Goal: Transaction & Acquisition: Purchase product/service

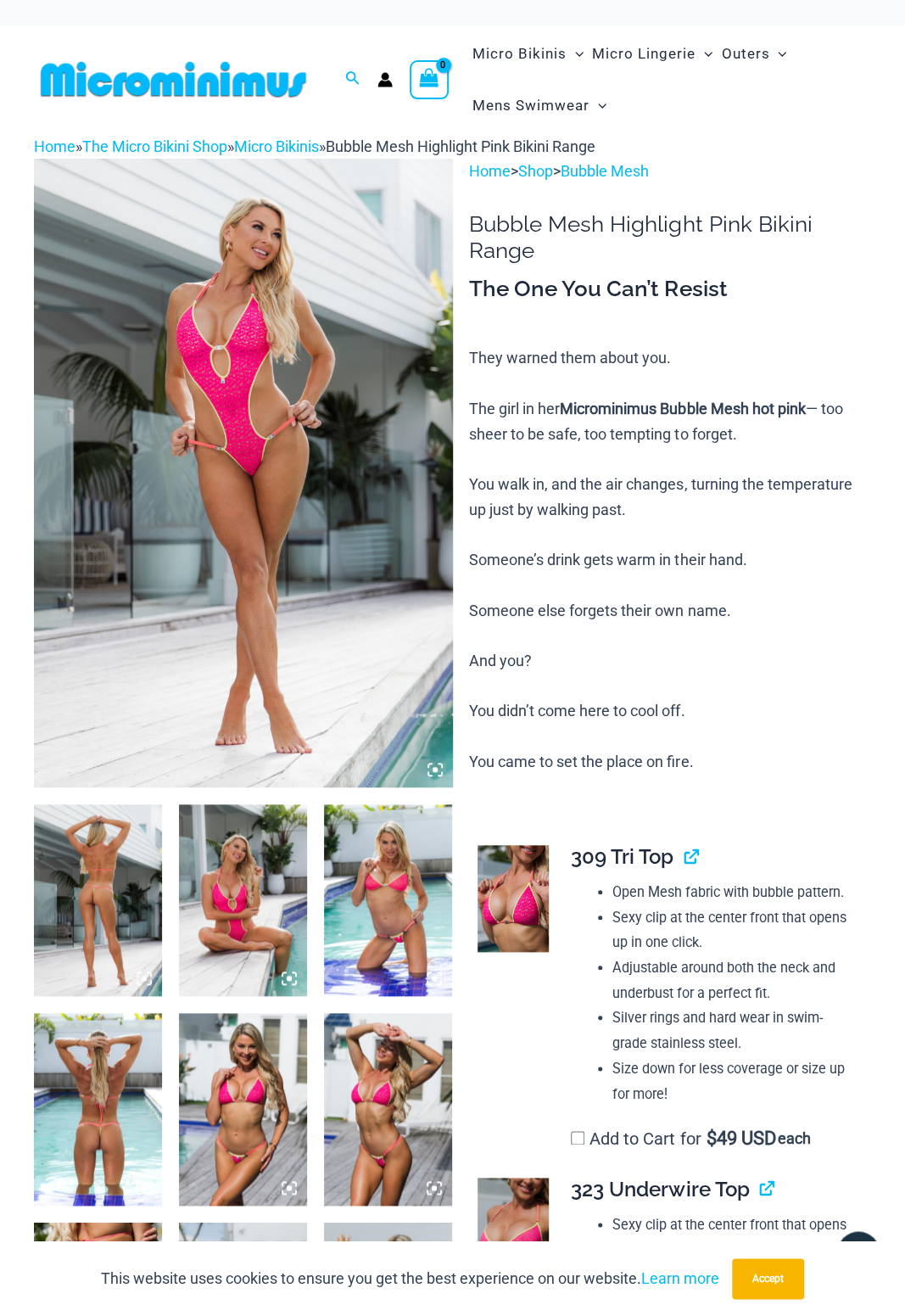
click at [80, 858] on img at bounding box center [98, 900] width 128 height 192
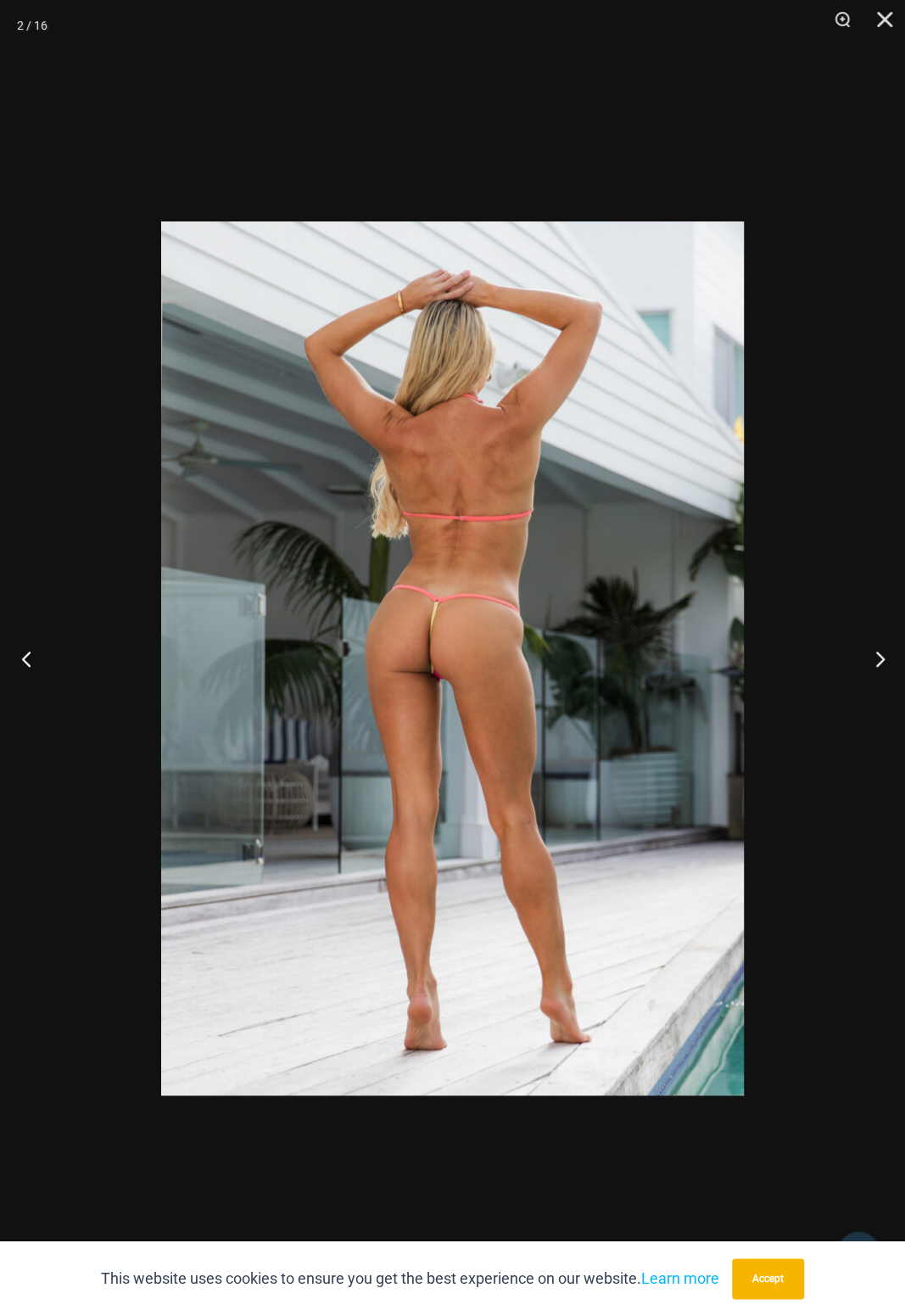
click at [52, 619] on button "Previous" at bounding box center [31, 658] width 64 height 85
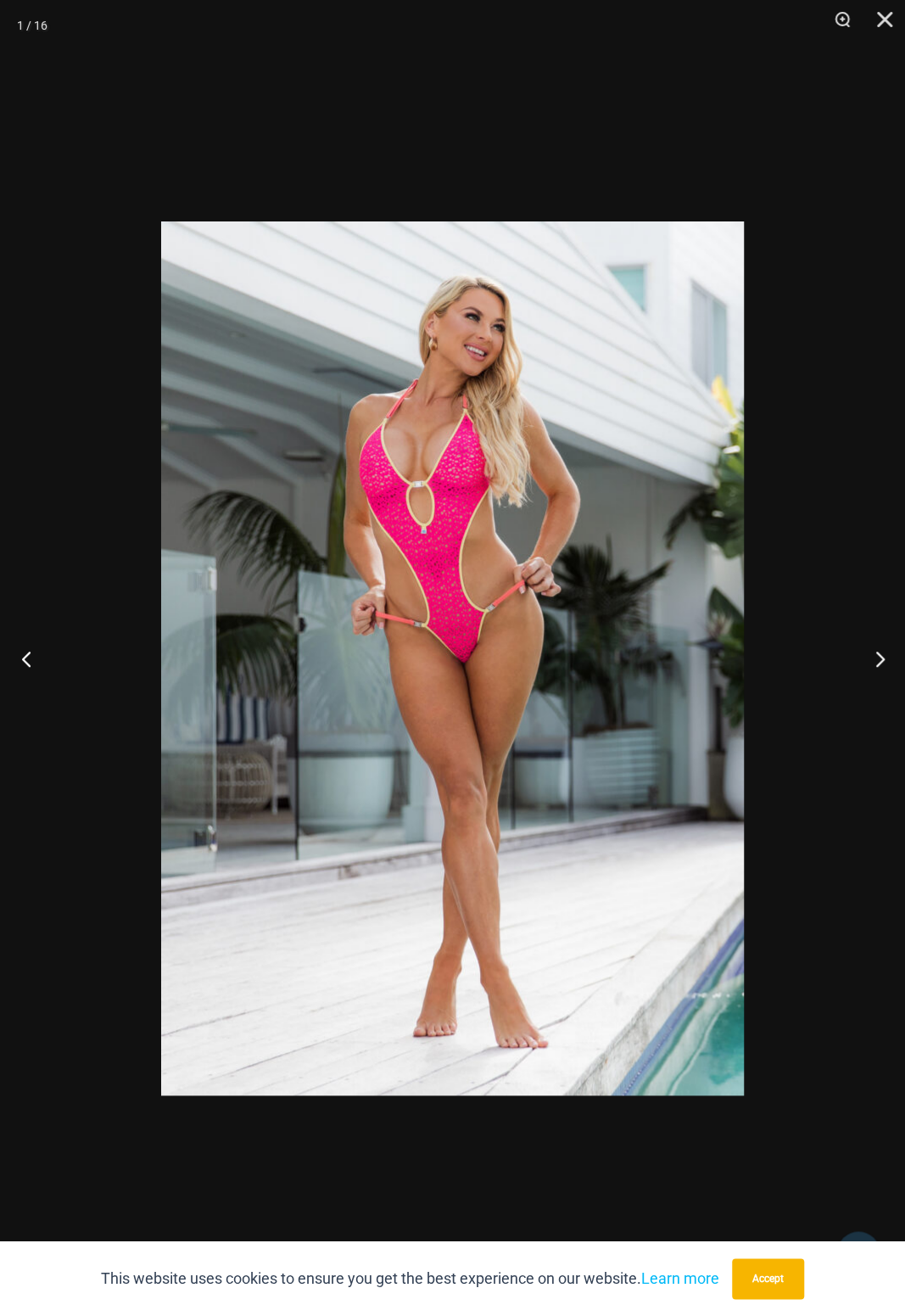
click at [52, 620] on button "Previous" at bounding box center [31, 658] width 64 height 85
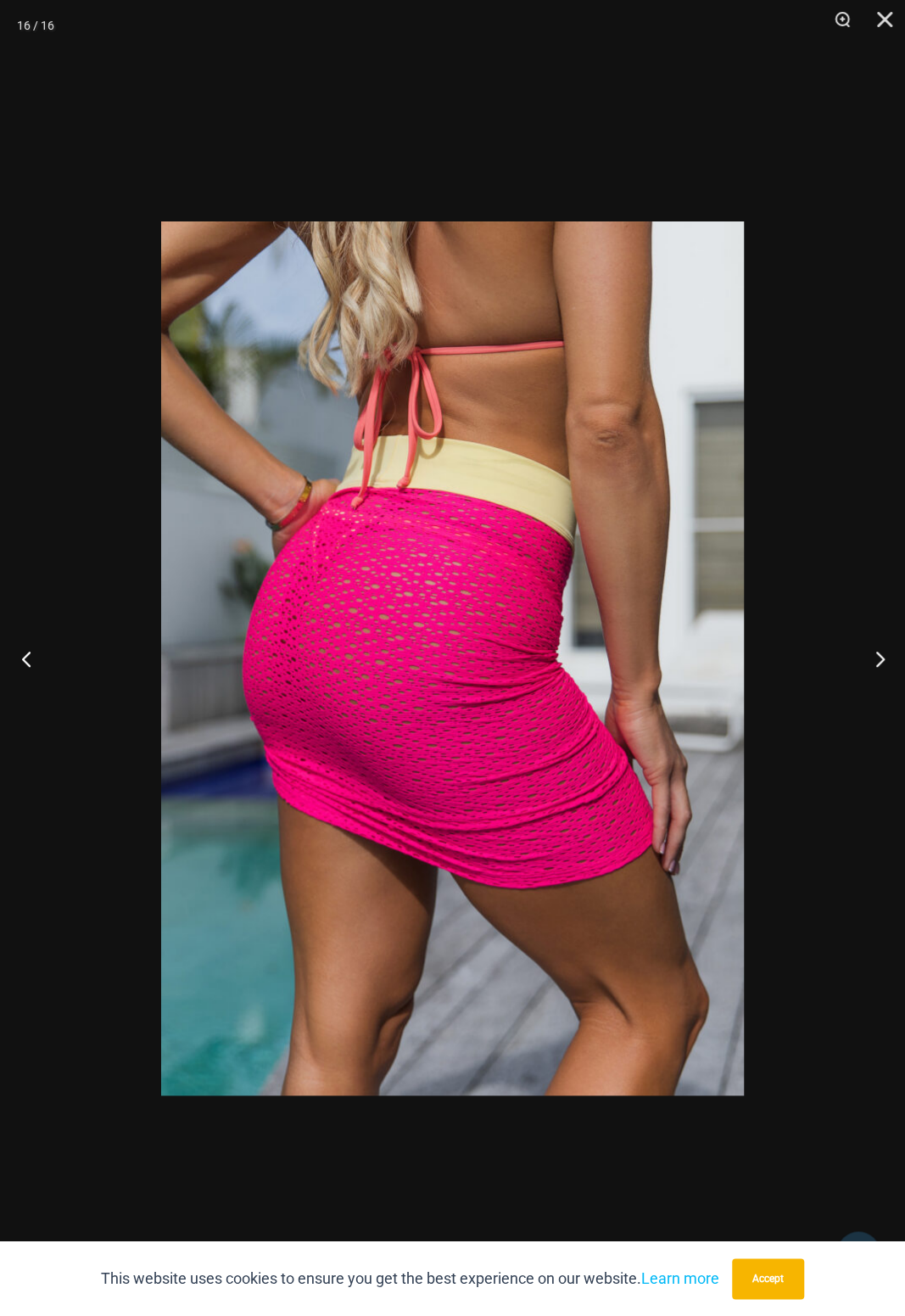
click at [51, 617] on button "Previous" at bounding box center [31, 658] width 64 height 85
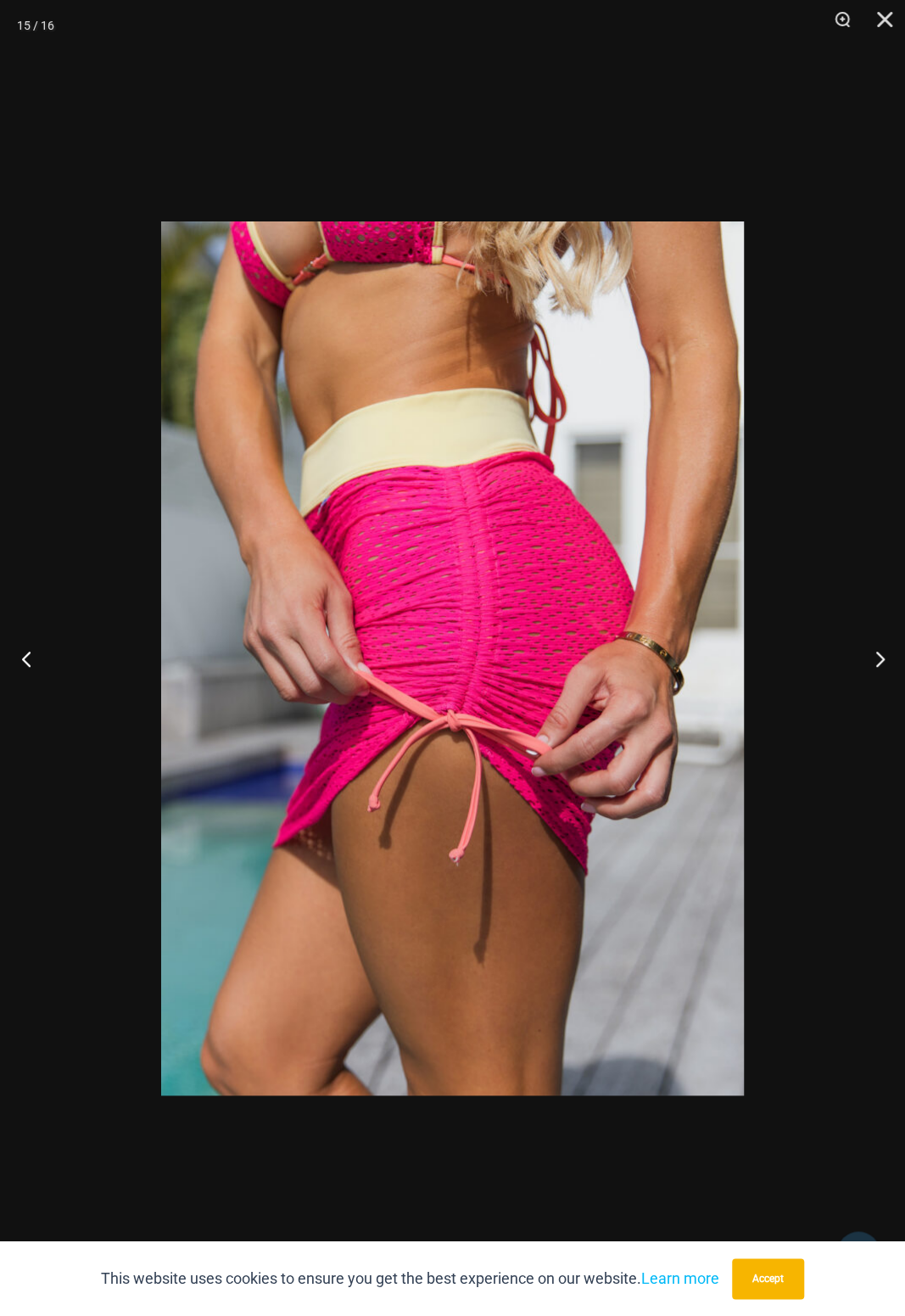
click at [50, 621] on button "Previous" at bounding box center [31, 658] width 64 height 85
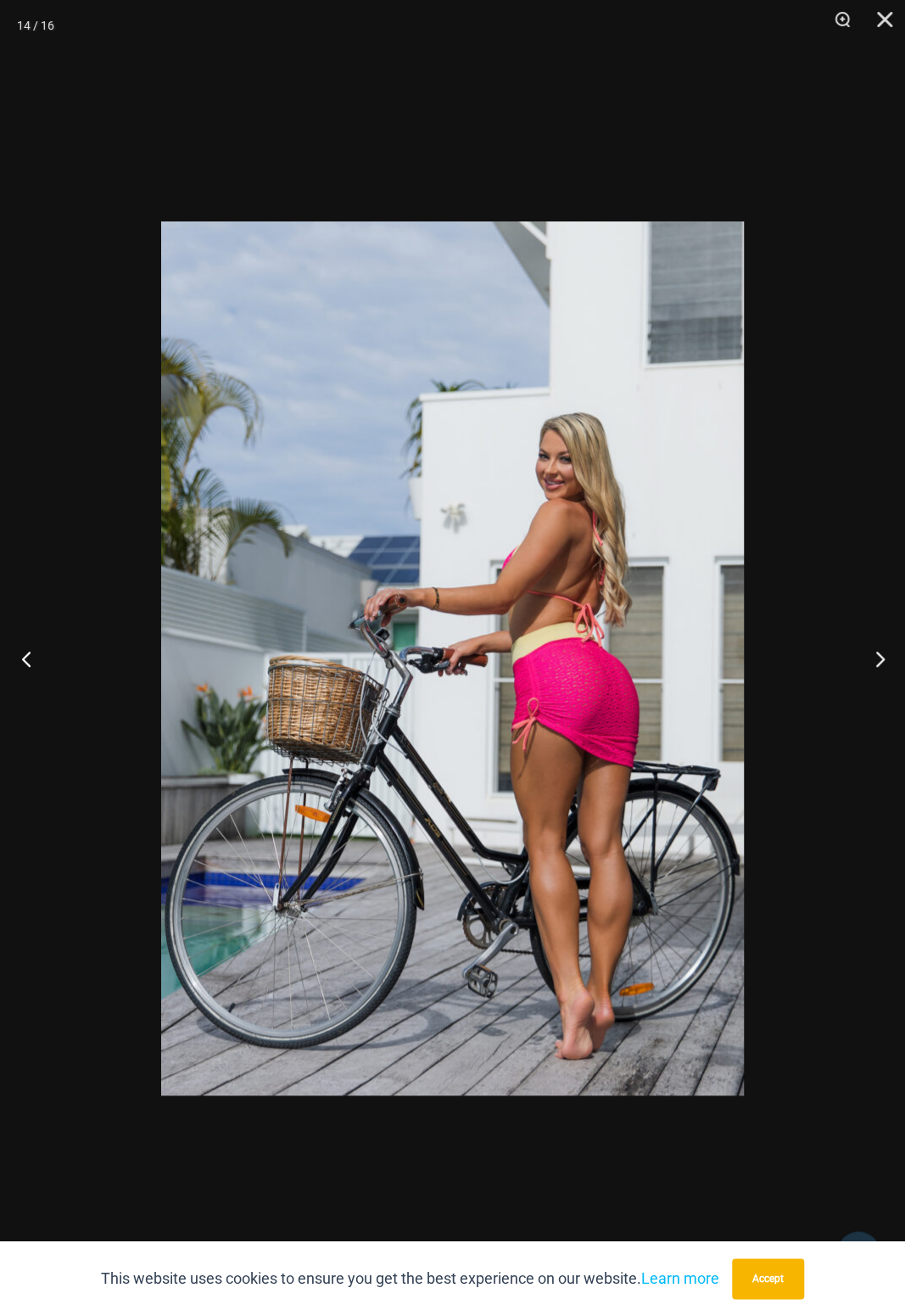
click at [53, 621] on button "Previous" at bounding box center [31, 658] width 64 height 85
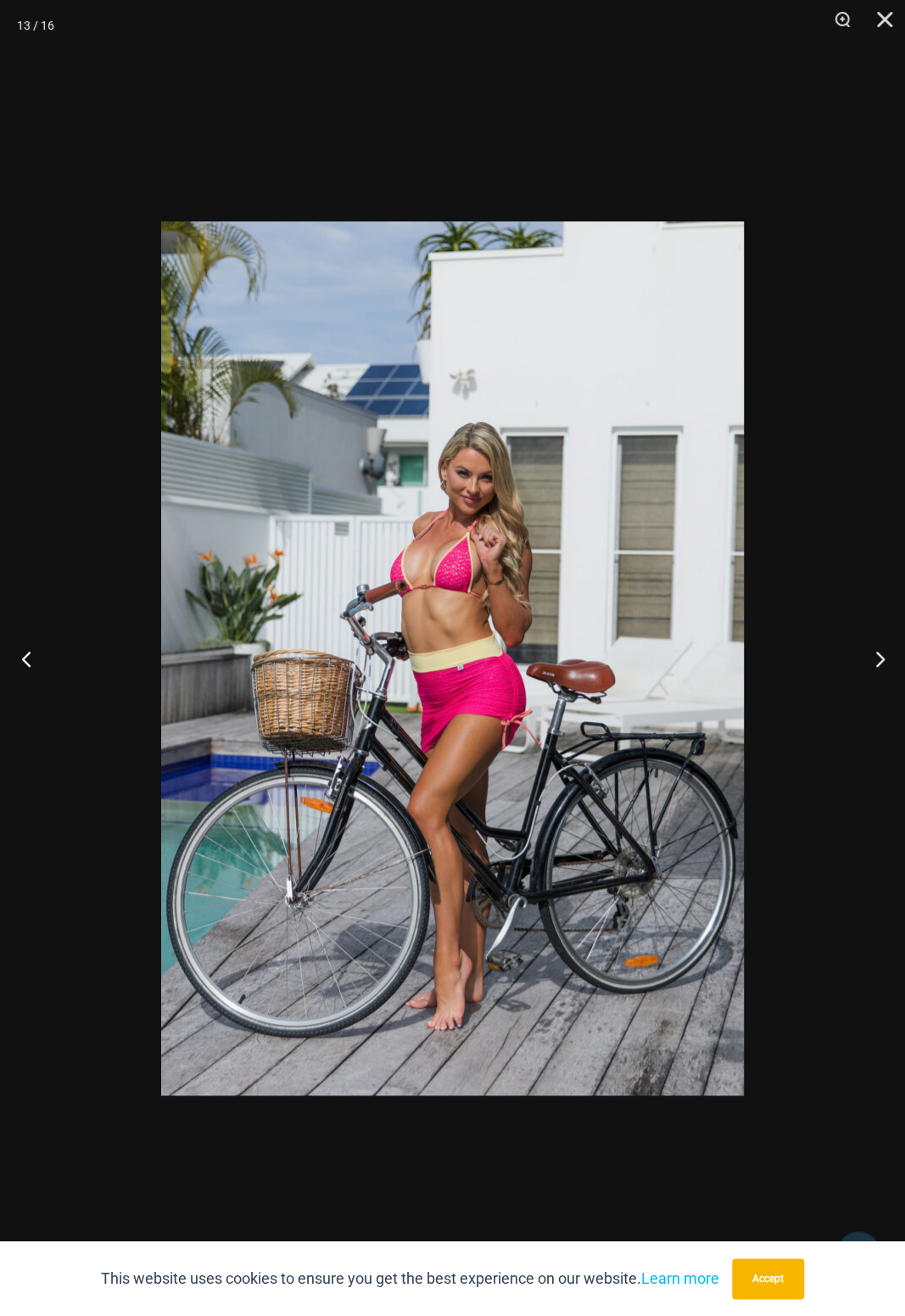
click at [54, 621] on button "Previous" at bounding box center [31, 658] width 64 height 85
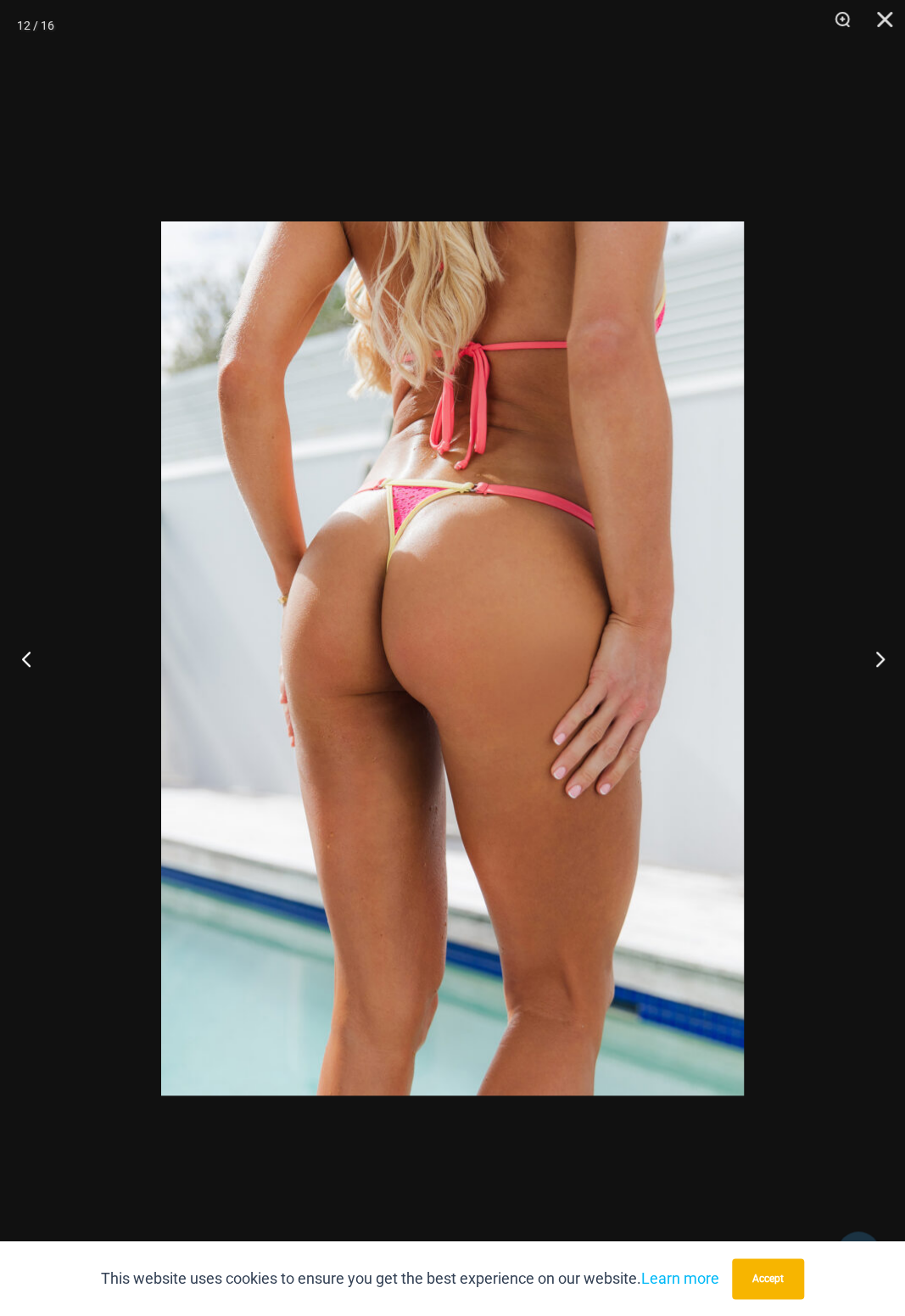
click at [33, 643] on button "Previous" at bounding box center [31, 658] width 64 height 85
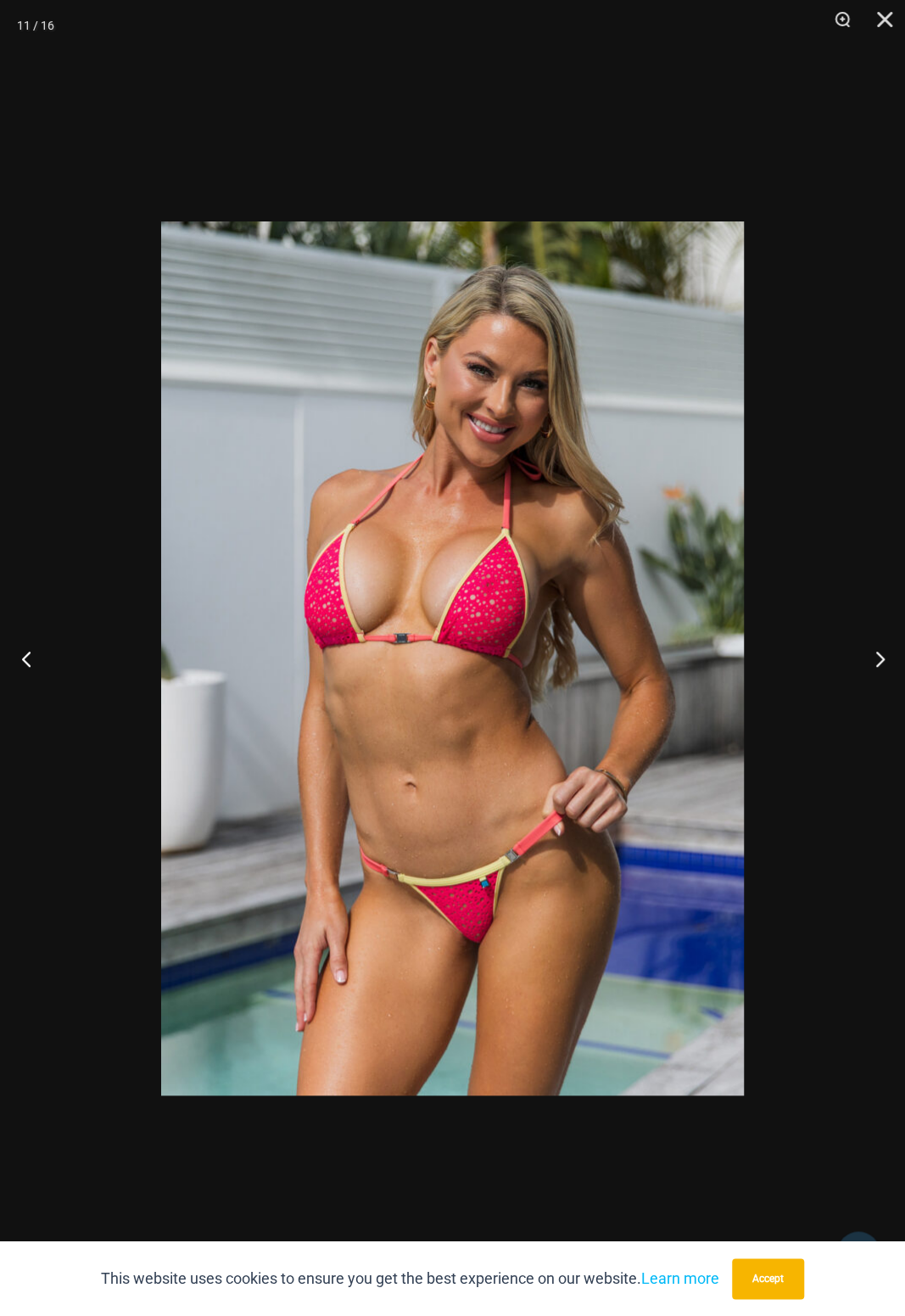
click at [47, 644] on button "Previous" at bounding box center [31, 658] width 64 height 85
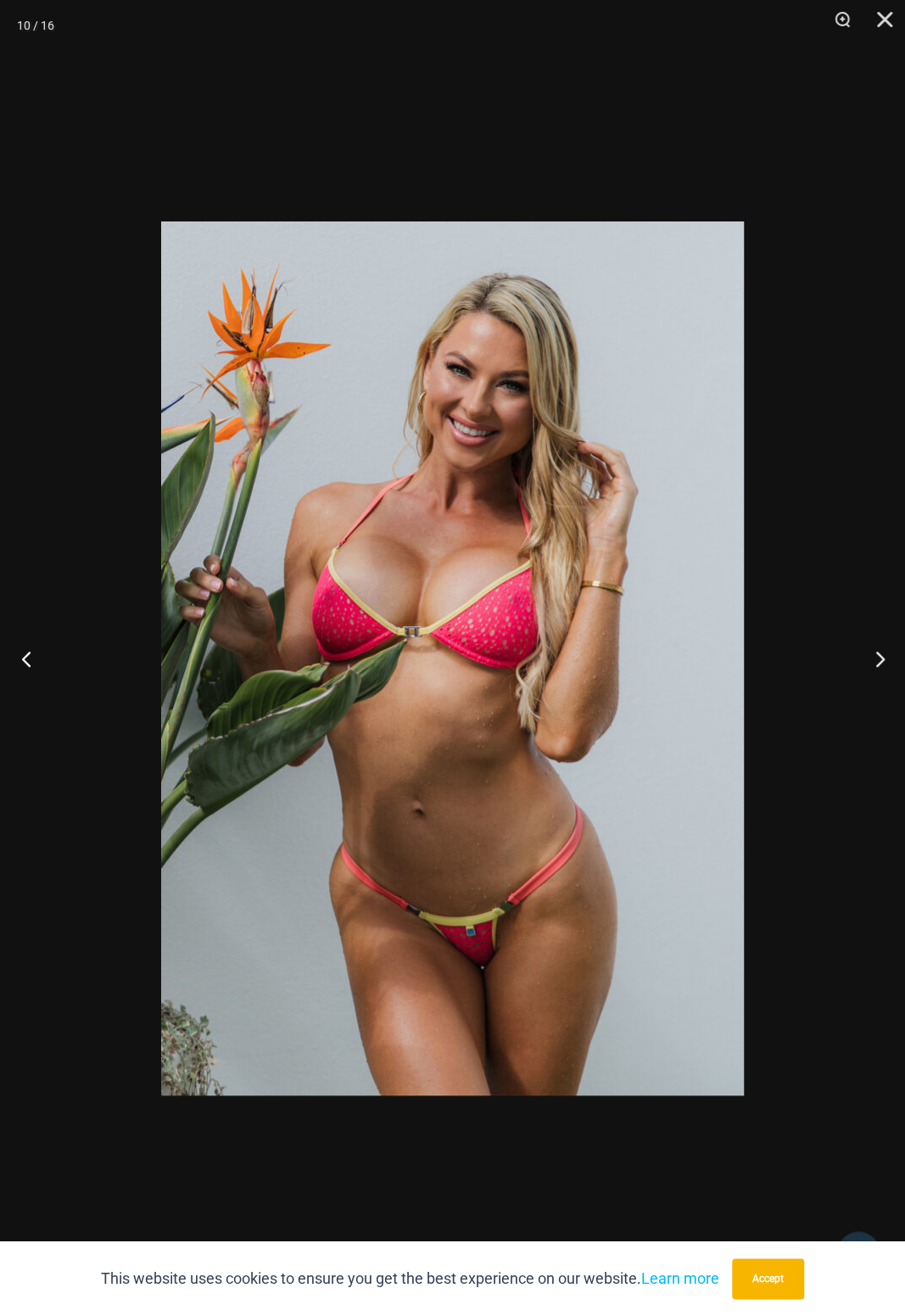
click at [41, 648] on button "Previous" at bounding box center [31, 658] width 64 height 85
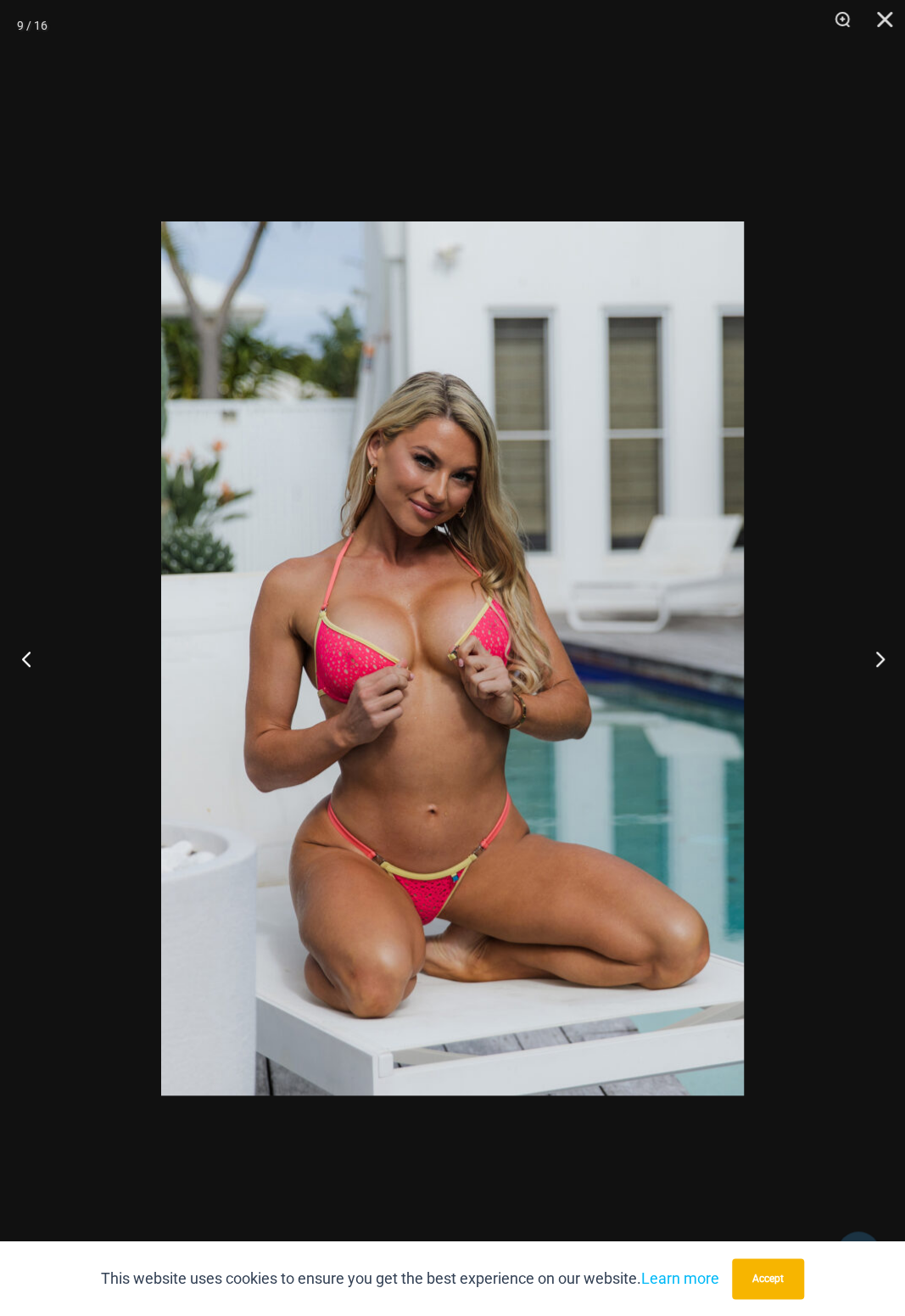
click at [42, 649] on button "Previous" at bounding box center [31, 658] width 64 height 85
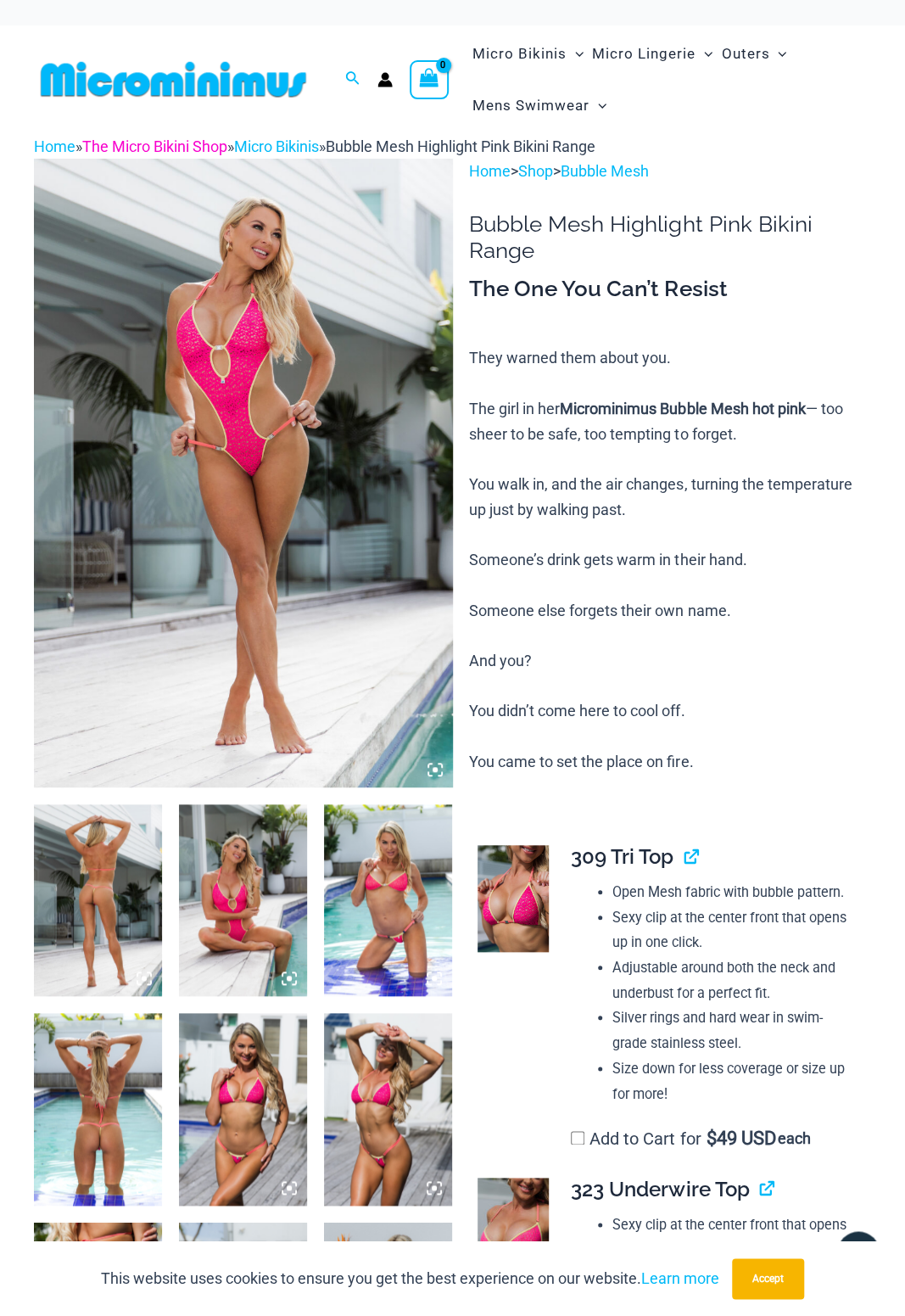
click at [139, 143] on link "The Micro Bikini Shop" at bounding box center [154, 146] width 145 height 18
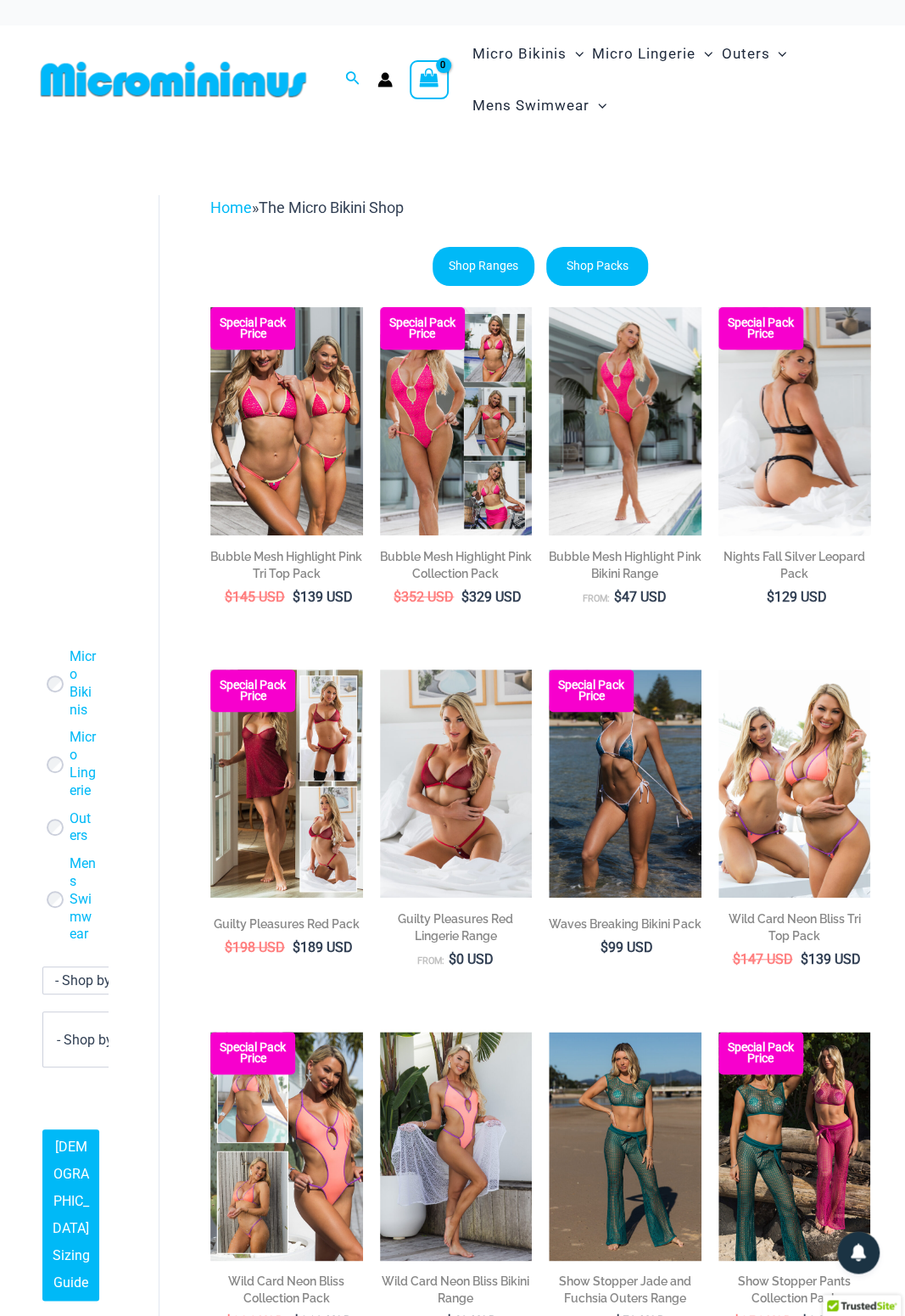
click at [746, 483] on img at bounding box center [795, 422] width 152 height 228
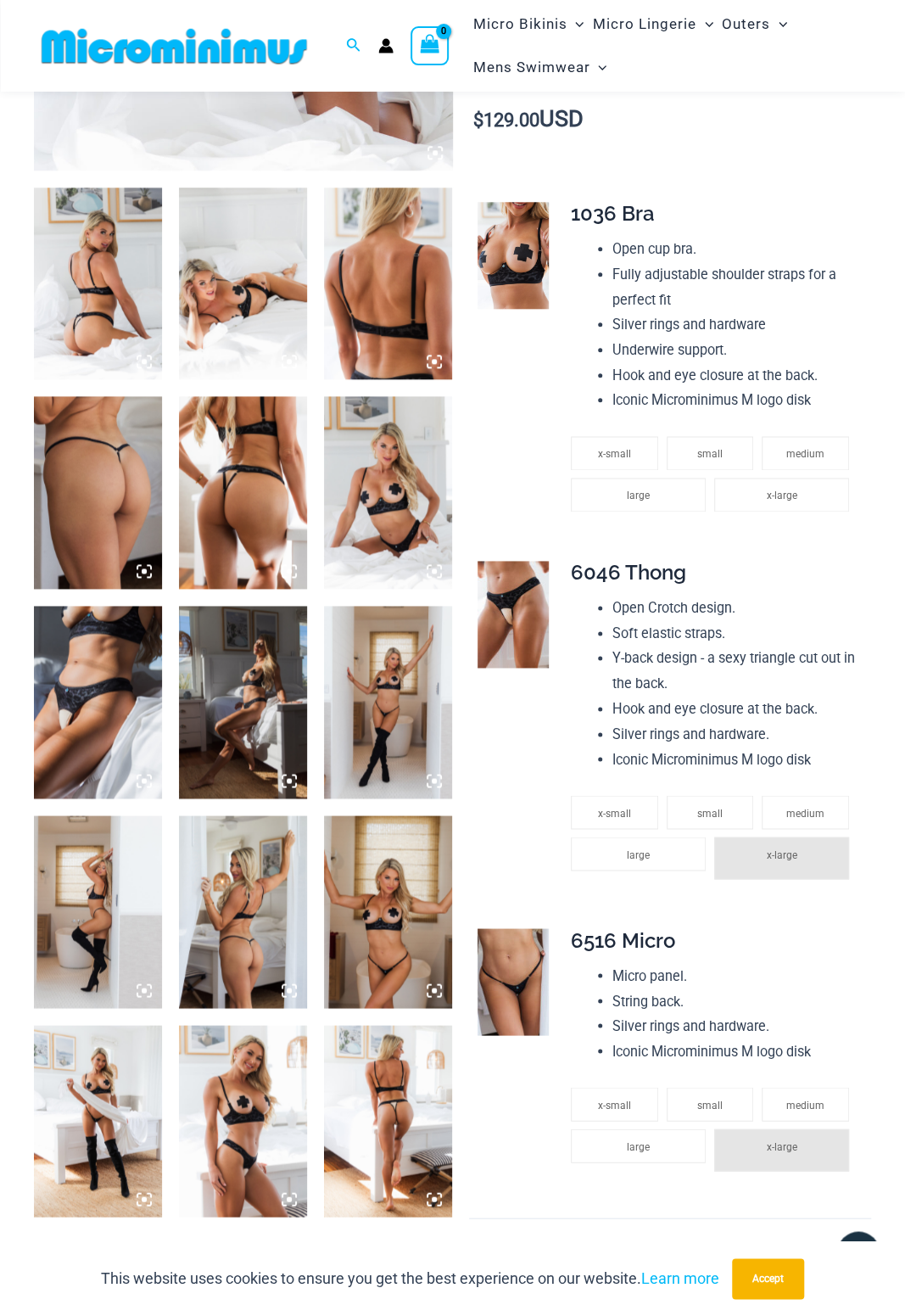
scroll to position [599, 0]
click at [98, 724] on img at bounding box center [98, 701] width 128 height 192
